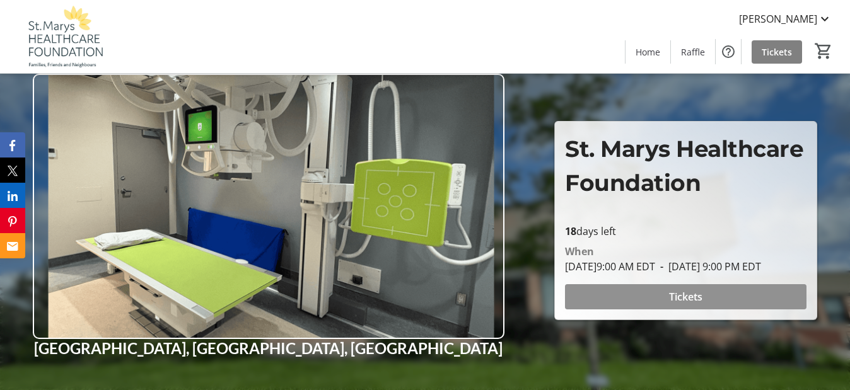
click at [682, 301] on span "Tickets" at bounding box center [685, 296] width 33 height 15
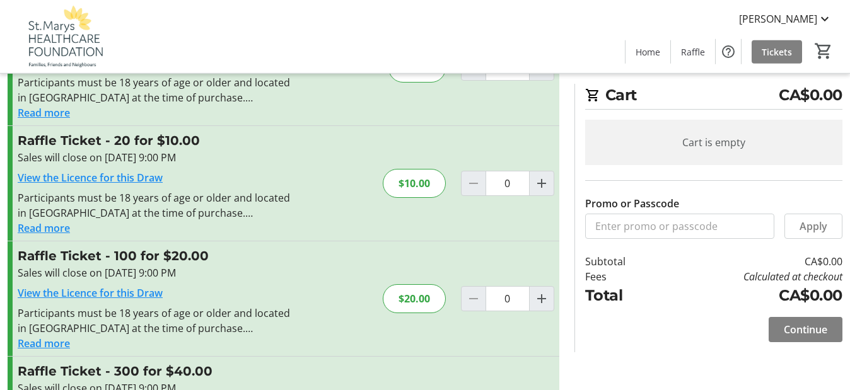
scroll to position [129, 0]
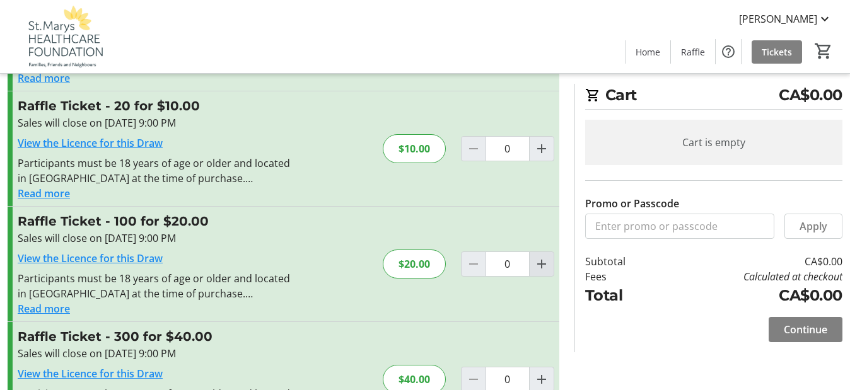
click at [546, 264] on mat-icon "Increment by one" at bounding box center [541, 264] width 15 height 15
type input "1"
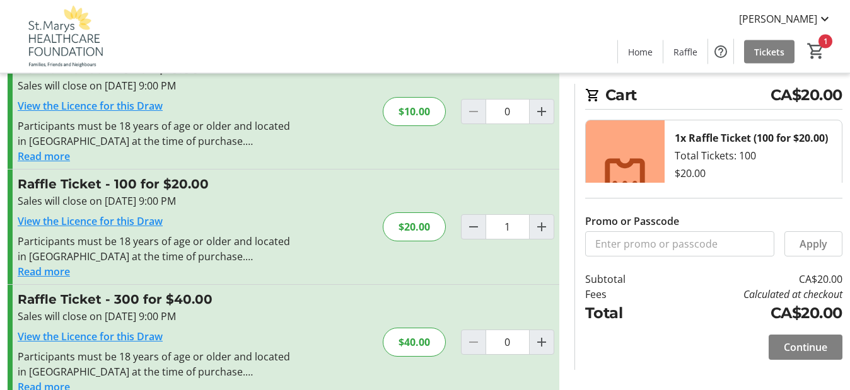
scroll to position [190, 0]
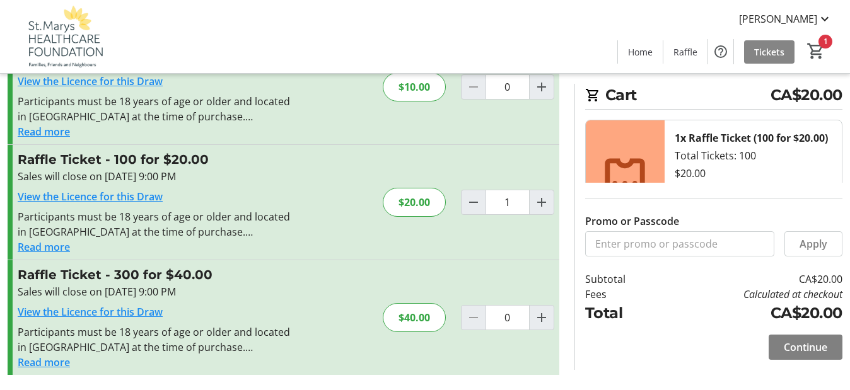
click at [784, 55] on link "Tickets" at bounding box center [769, 51] width 50 height 23
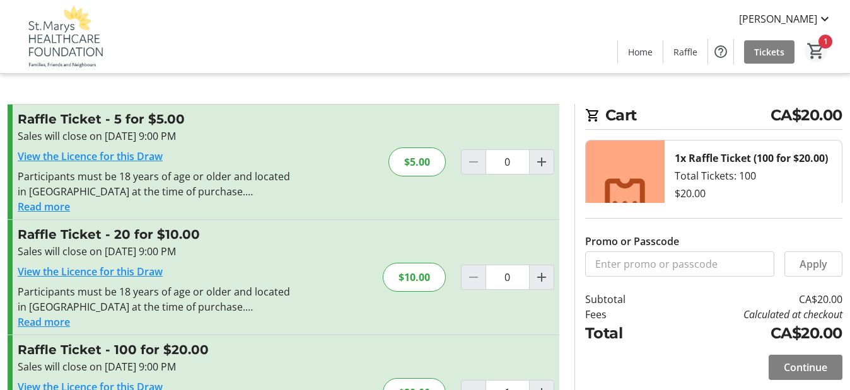
click at [822, 47] on mat-icon "1" at bounding box center [815, 51] width 19 height 19
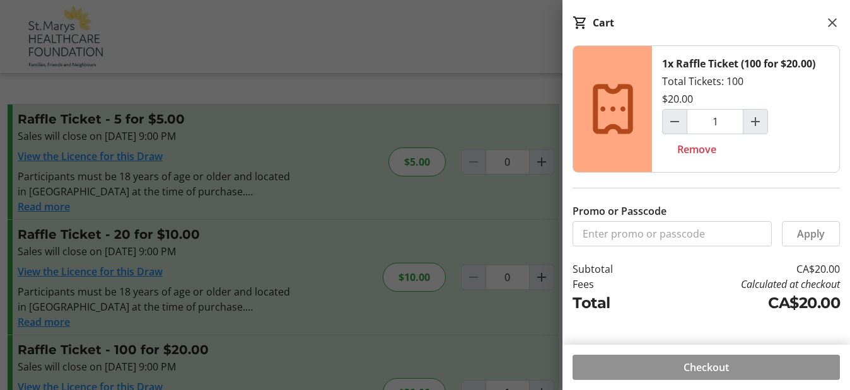
click at [717, 361] on button "Checkout" at bounding box center [706, 367] width 267 height 25
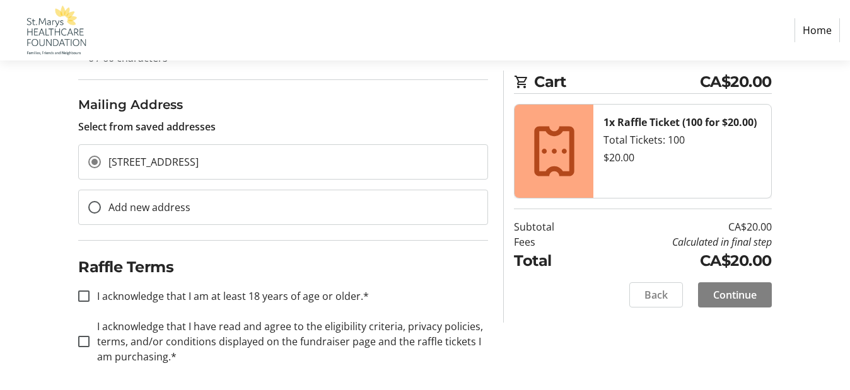
scroll to position [390, 0]
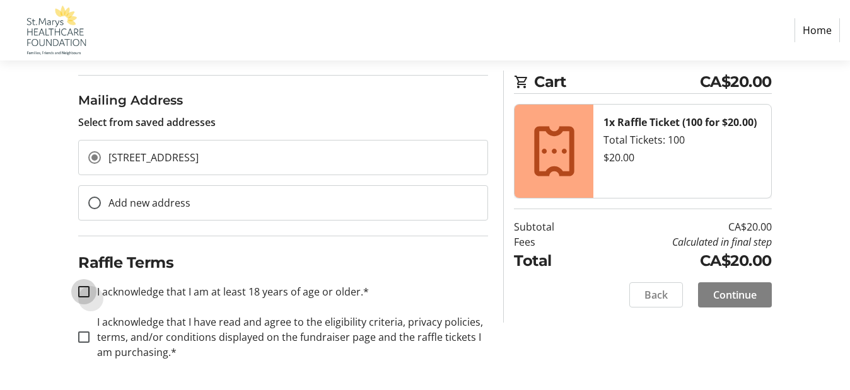
click at [89, 291] on input "I acknowledge that I am at least 18 years of age or older.*" at bounding box center [83, 291] width 11 height 11
checkbox input "true"
click at [79, 335] on input "I acknowledge that I have read and agree to the eligibility criteria, privacy p…" at bounding box center [83, 337] width 11 height 11
checkbox input "true"
click at [742, 293] on span "Continue" at bounding box center [735, 295] width 44 height 15
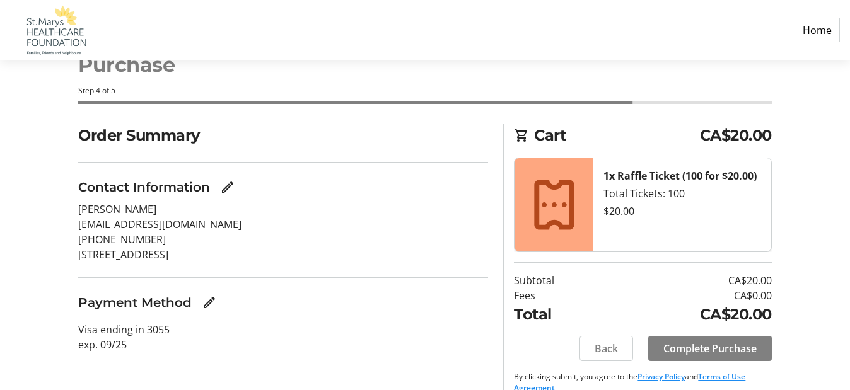
scroll to position [60, 0]
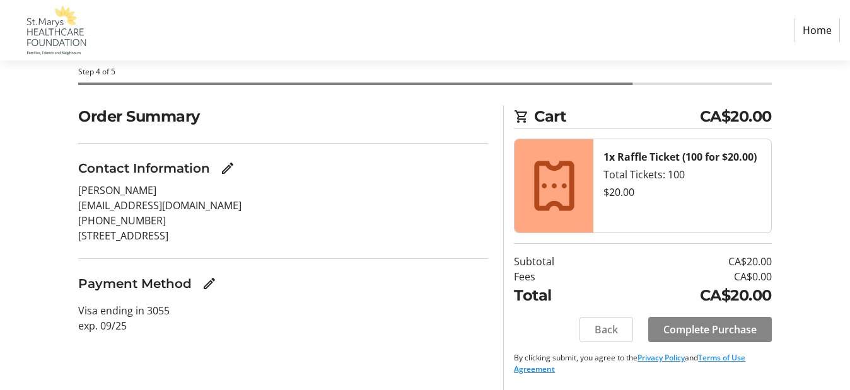
click at [707, 325] on span "Complete Purchase" at bounding box center [709, 329] width 93 height 15
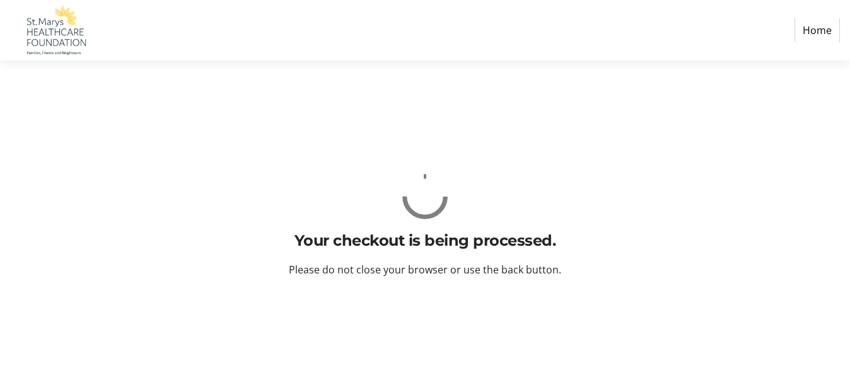
scroll to position [0, 0]
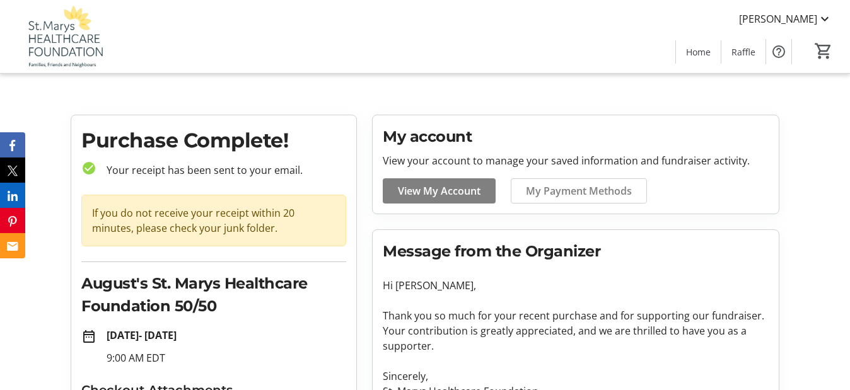
scroll to position [106, 0]
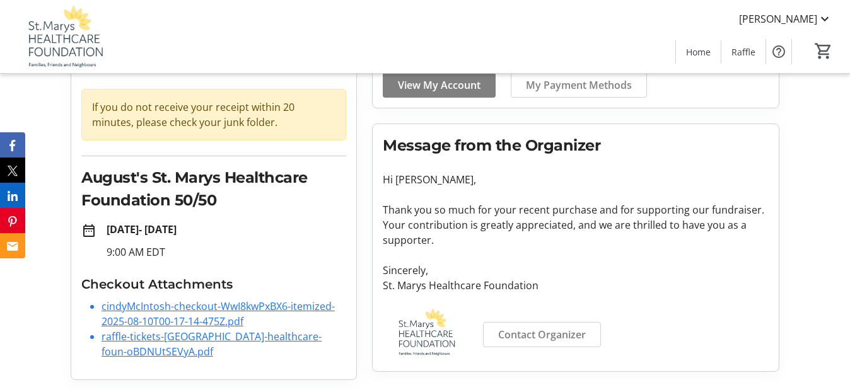
click at [182, 304] on link "cindyMcIntosh-checkout-WwI8kwPxBX6-itemized-2025-08-10T00-17-14-475Z.pdf" at bounding box center [218, 314] width 233 height 29
click at [143, 342] on link "raffle-tickets-[GEOGRAPHIC_DATA]-healthcare-foun-oBDNUtSEVyA.pdf" at bounding box center [212, 344] width 220 height 29
